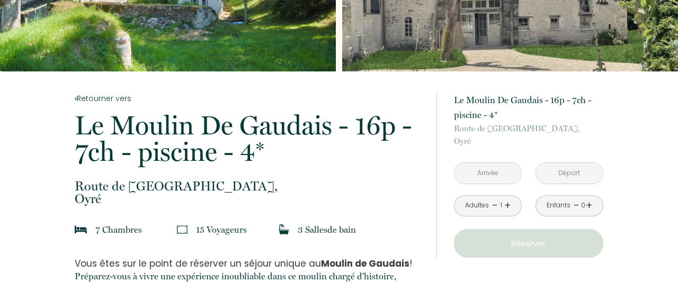
scroll to position [165, 0]
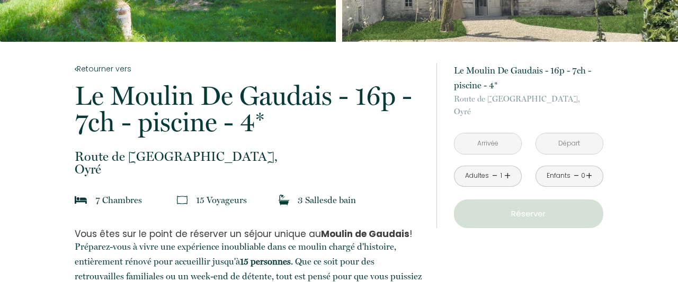
click at [487, 146] on input "text" at bounding box center [487, 143] width 67 height 21
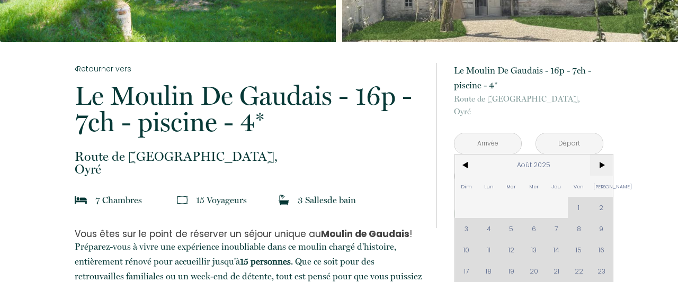
click at [603, 163] on span ">" at bounding box center [601, 165] width 23 height 21
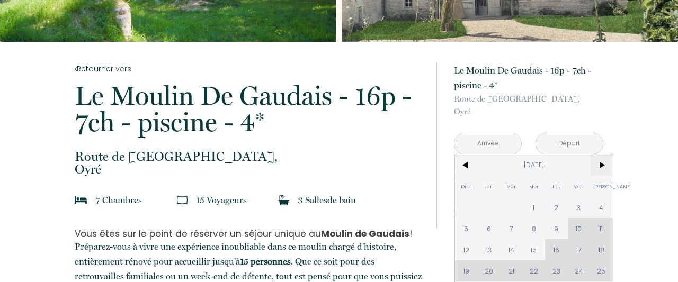
click at [603, 163] on span ">" at bounding box center [601, 165] width 23 height 21
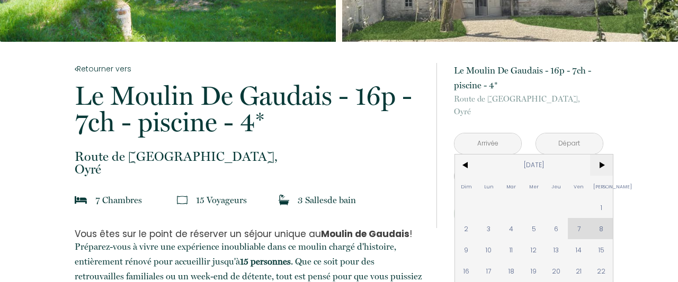
click at [603, 164] on span ">" at bounding box center [601, 165] width 23 height 21
click at [512, 272] on span "23" at bounding box center [511, 271] width 23 height 21
type input "[DATE]"
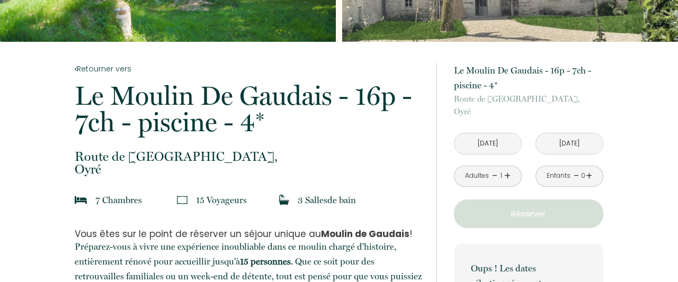
scroll to position [220, 0]
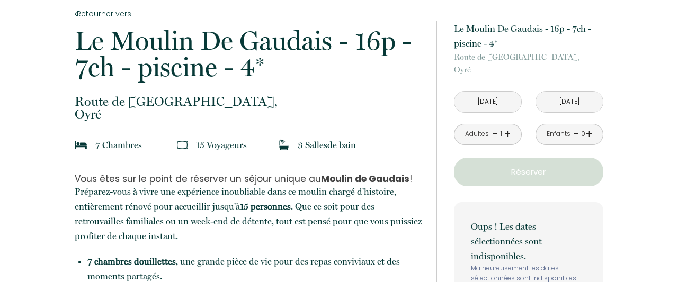
click at [566, 102] on input "[DATE]" at bounding box center [569, 102] width 67 height 21
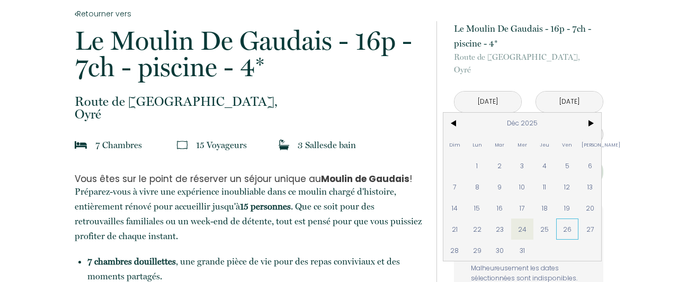
click at [566, 230] on span "26" at bounding box center [567, 229] width 23 height 21
type input "[DATE]"
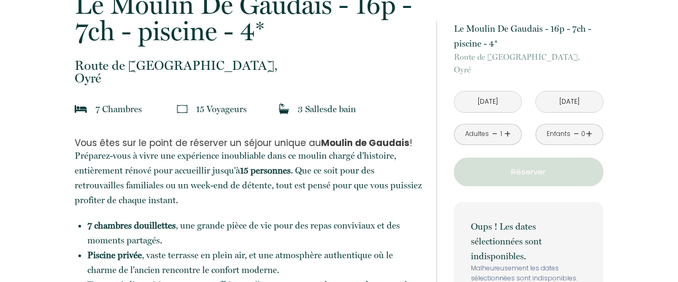
scroll to position [275, 0]
